Goal: Navigation & Orientation: Find specific page/section

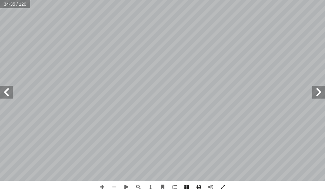
click at [10, 94] on span at bounding box center [6, 92] width 13 height 13
click at [9, 86] on span at bounding box center [6, 92] width 13 height 13
click at [322, 94] on span at bounding box center [318, 92] width 13 height 13
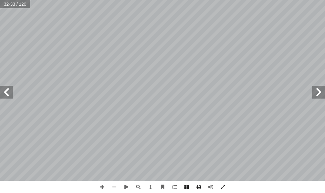
click at [2, 95] on span at bounding box center [6, 92] width 13 height 13
click at [4, 95] on span at bounding box center [6, 92] width 13 height 13
click at [317, 95] on span at bounding box center [318, 92] width 13 height 13
click at [102, 186] on span at bounding box center [102, 187] width 12 height 12
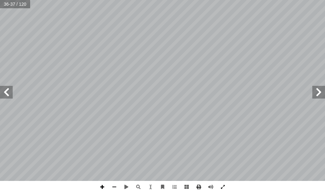
click at [102, 186] on span at bounding box center [102, 187] width 12 height 12
click at [190, 0] on html "الصفحة الرئيسية الصف الأول الصف الثاني الصف الثالث الصف الرابع الصف الخامس الصف…" at bounding box center [162, 21] width 325 height 43
click at [114, 184] on span at bounding box center [114, 187] width 12 height 12
click at [5, 90] on span at bounding box center [6, 92] width 13 height 13
click at [114, 184] on span at bounding box center [114, 187] width 12 height 12
